Goal: Task Accomplishment & Management: Manage account settings

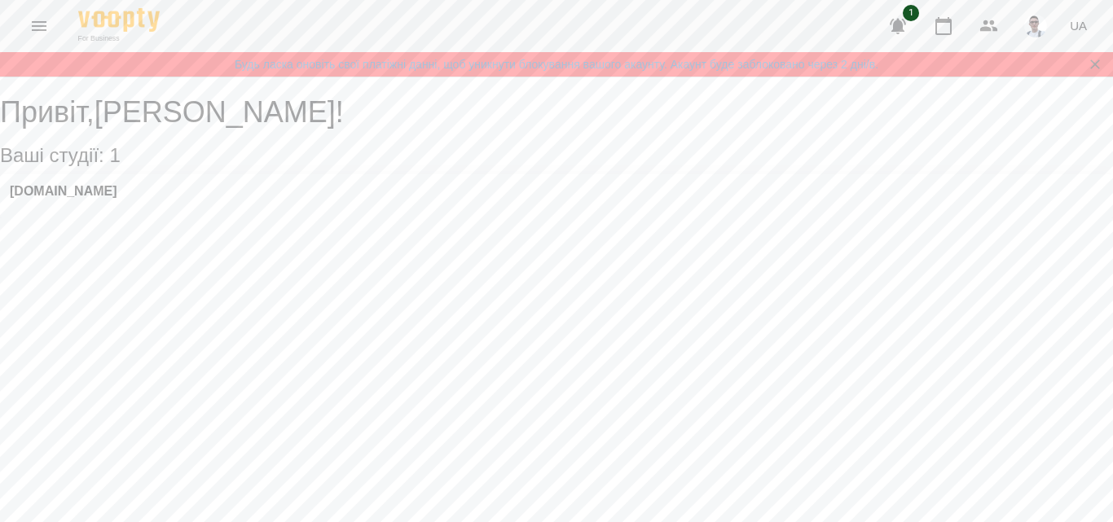
click at [48, 37] on button "Menu" at bounding box center [39, 26] width 39 height 39
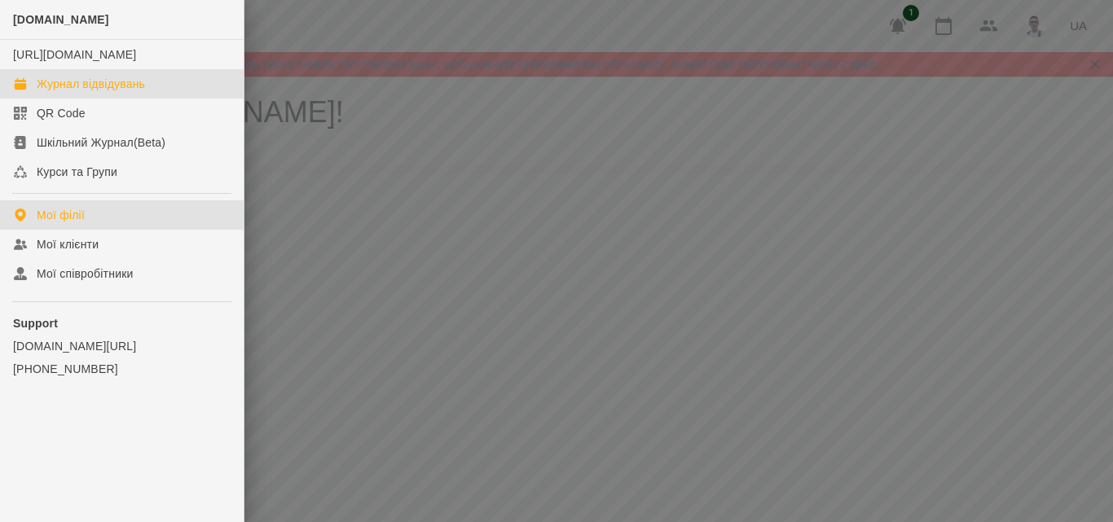
click at [97, 92] on div "Журнал відвідувань" at bounding box center [91, 84] width 108 height 16
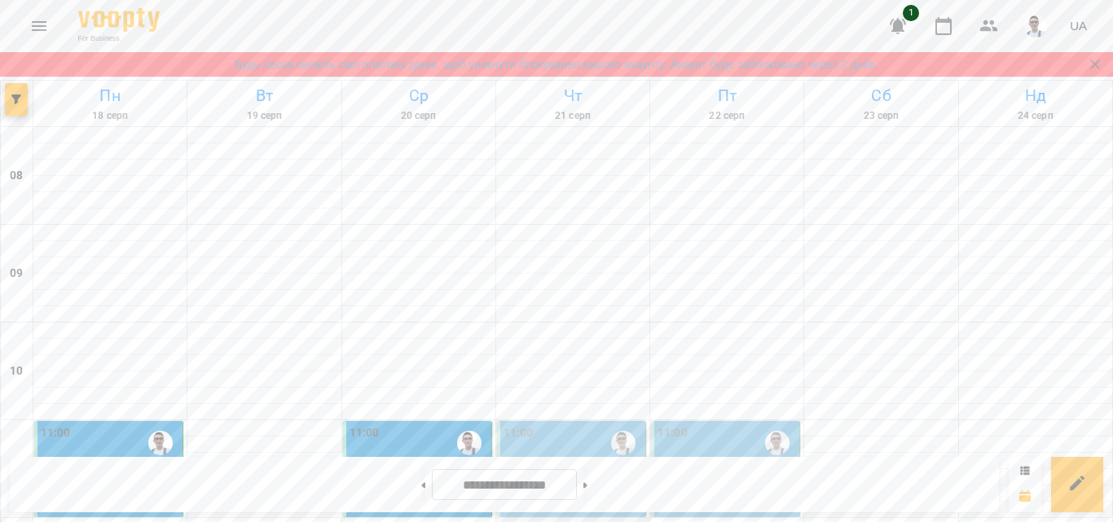
scroll to position [245, 0]
click at [545, 462] on p "1 урок 60 хвилин - [PERSON_NAME]" at bounding box center [573, 481] width 139 height 38
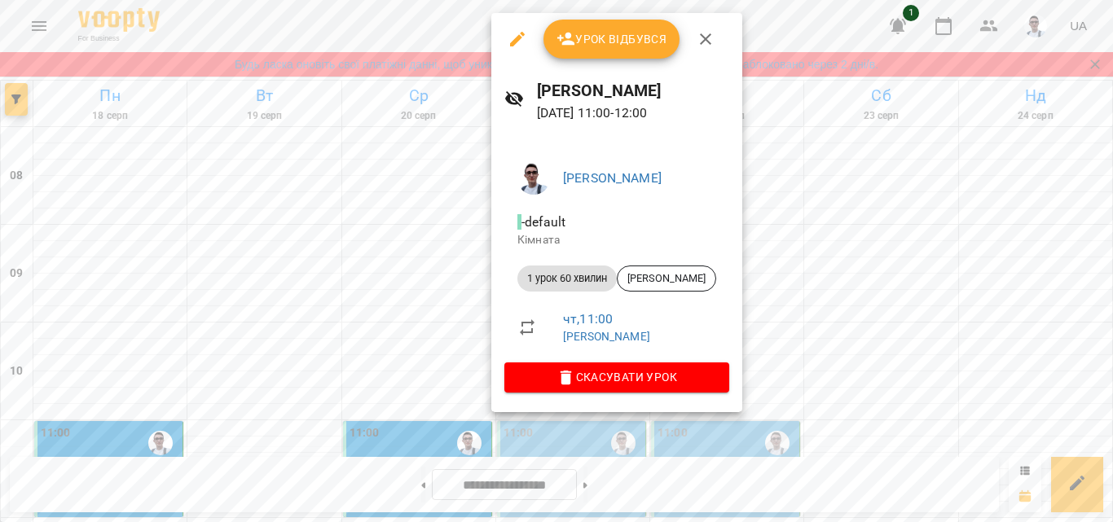
click at [632, 38] on span "Урок відбувся" at bounding box center [612, 39] width 111 height 20
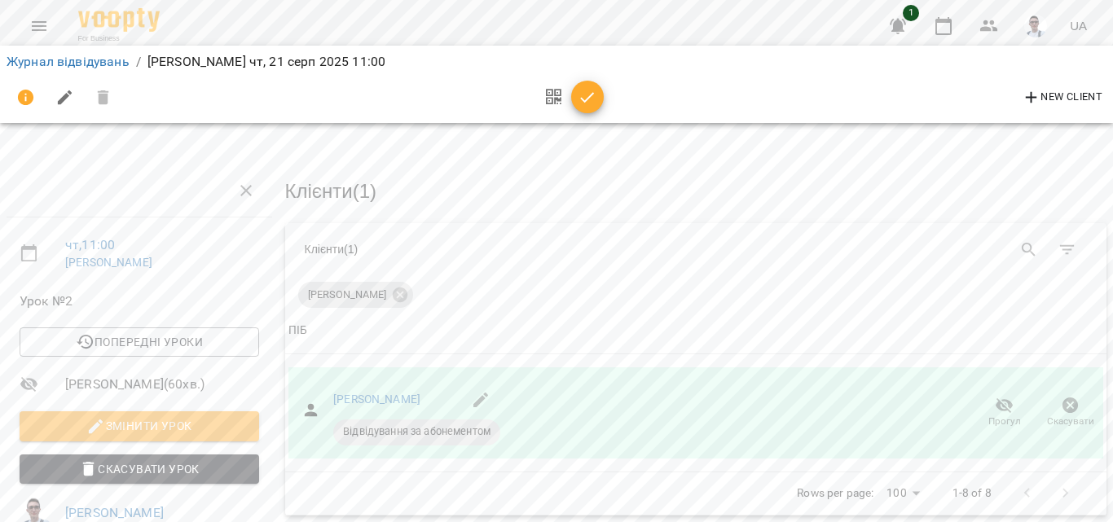
scroll to position [163, 0]
click at [1002, 415] on span "Прогул" at bounding box center [1005, 422] width 33 height 14
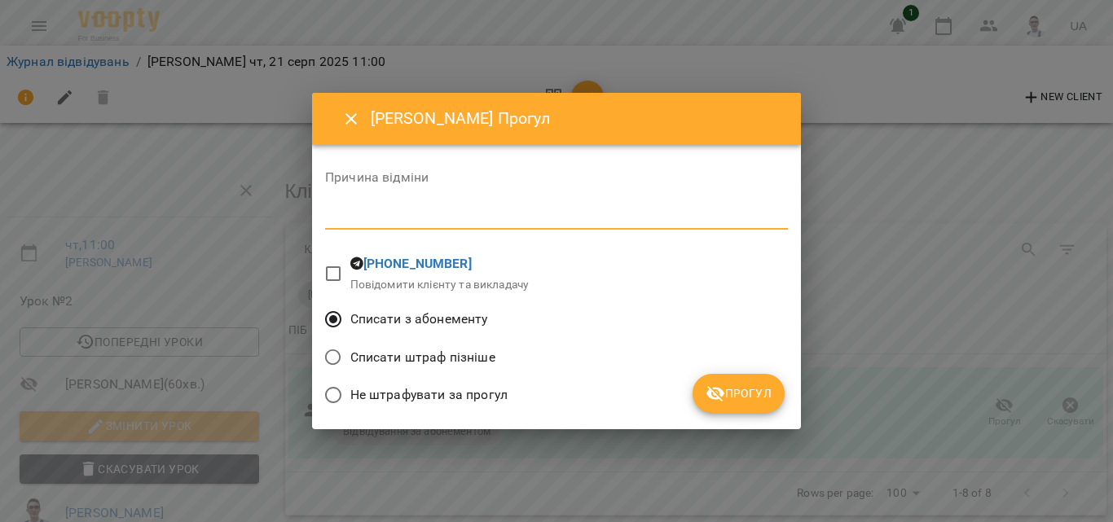
click at [456, 223] on textarea at bounding box center [556, 216] width 463 height 15
type textarea "**********"
click at [738, 392] on span "Прогул" at bounding box center [739, 394] width 66 height 20
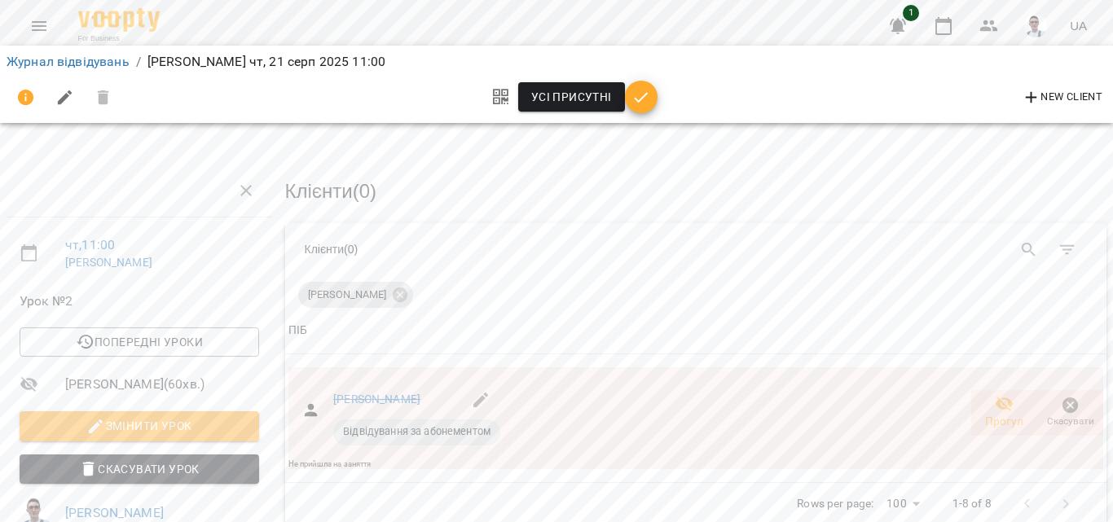
click at [650, 95] on span "button" at bounding box center [641, 98] width 33 height 20
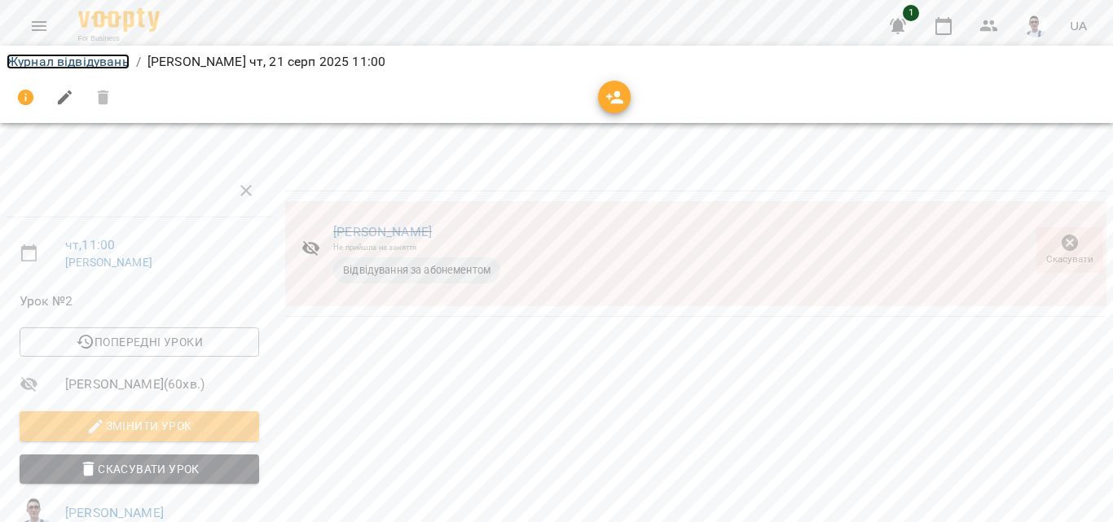
click at [95, 62] on link "Журнал відвідувань" at bounding box center [68, 61] width 123 height 15
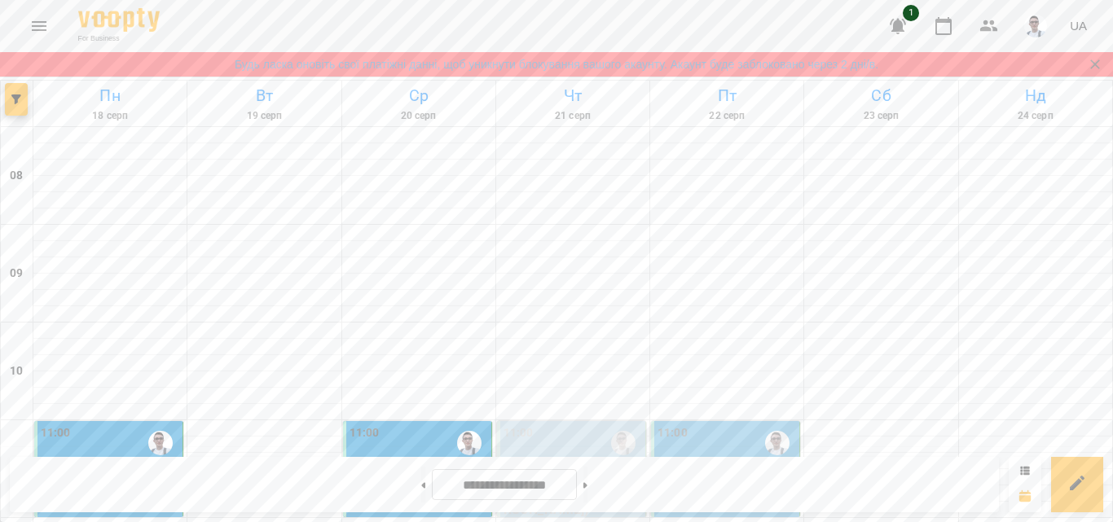
scroll to position [245, 0]
